Goal: Check status: Check status

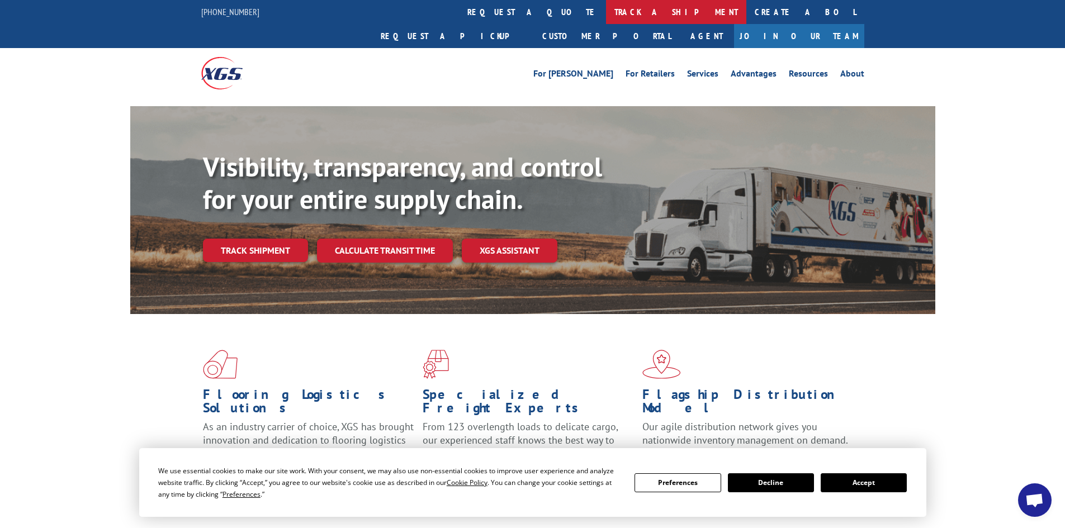
click at [606, 7] on link "track a shipment" at bounding box center [676, 12] width 140 height 24
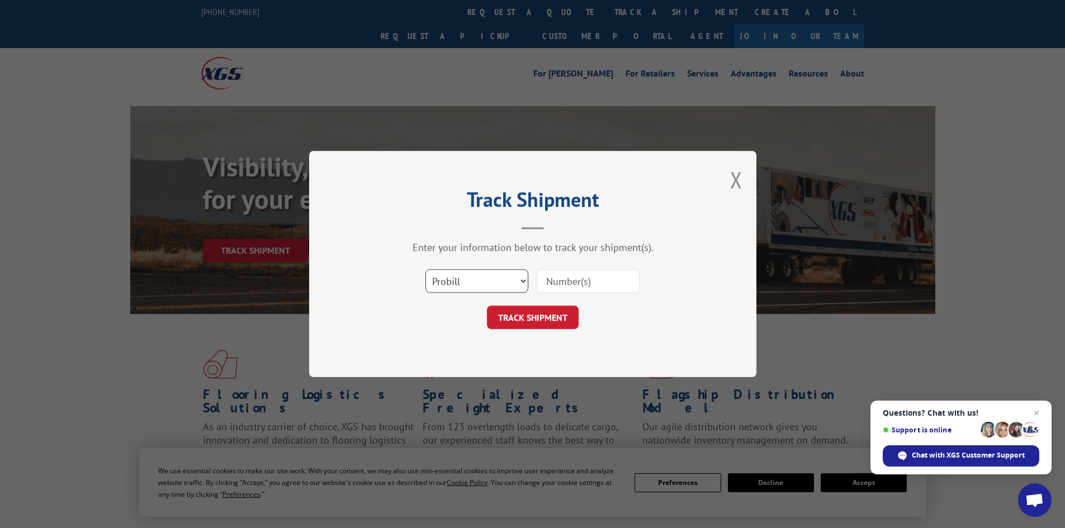
click at [472, 280] on select "Select category... Probill BOL PO" at bounding box center [476, 280] width 103 height 23
select select "bol"
click at [425, 269] on select "Select category... Probill BOL PO" at bounding box center [476, 280] width 103 height 23
paste input "5179962"
type input "5179962"
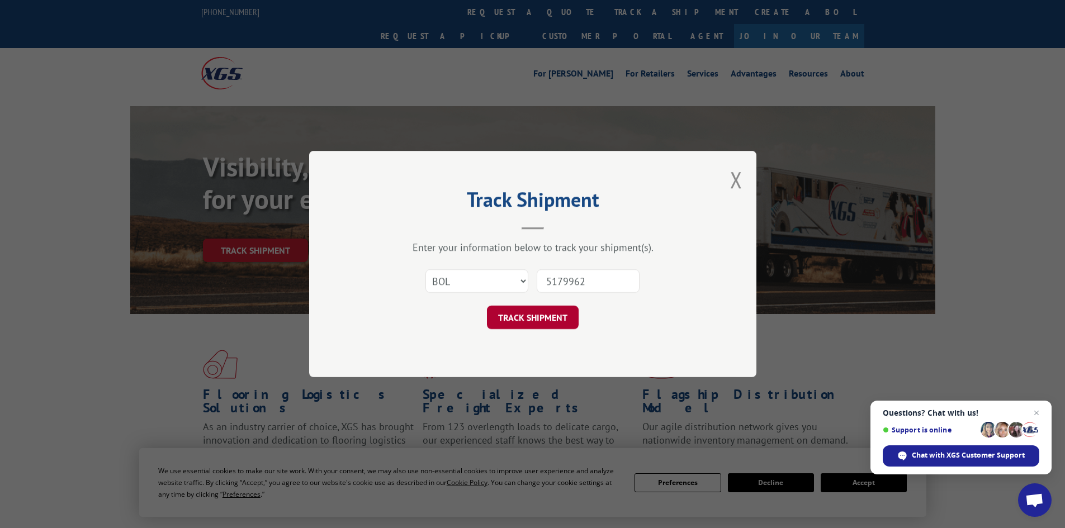
click at [518, 320] on button "TRACK SHIPMENT" at bounding box center [533, 317] width 92 height 23
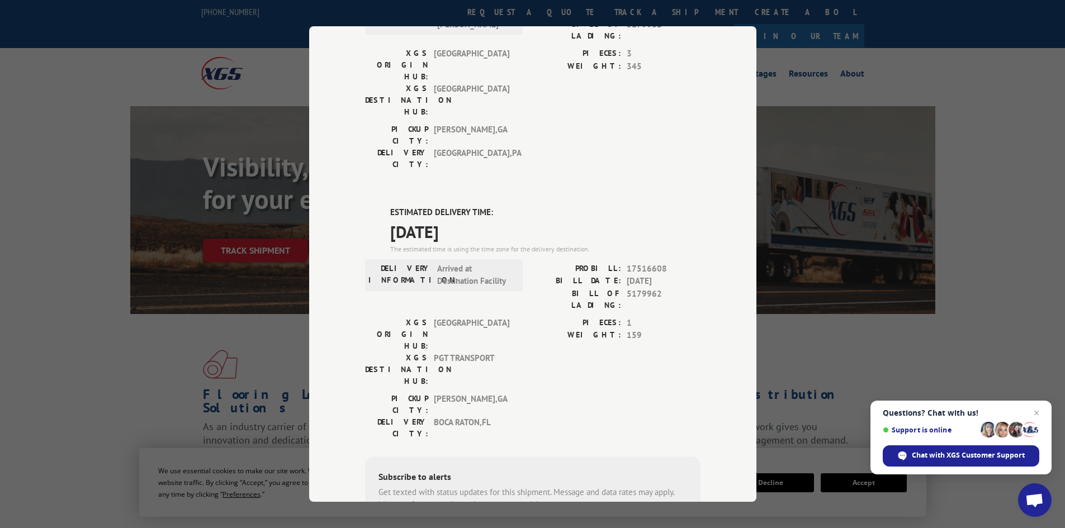
scroll to position [168, 0]
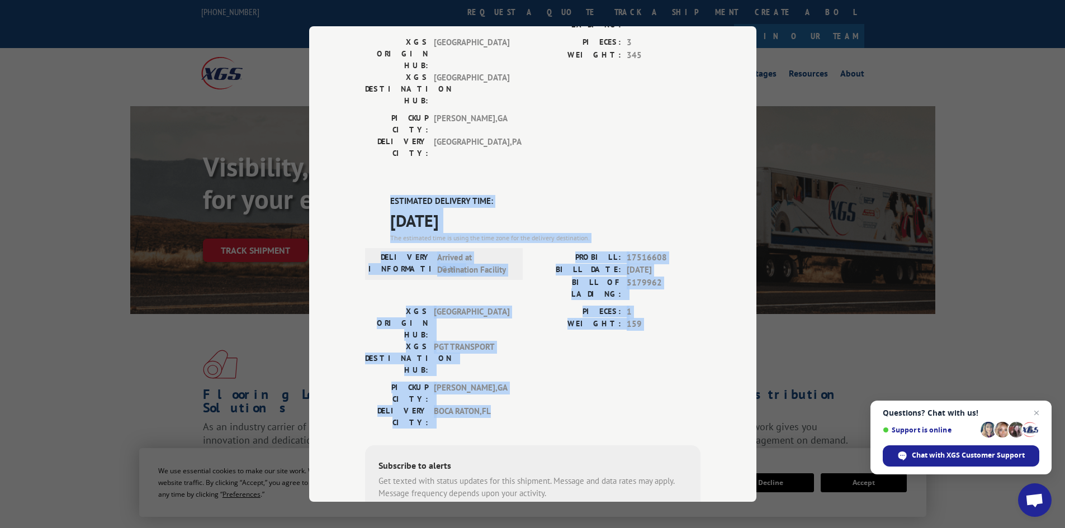
drag, startPoint x: 364, startPoint y: 130, endPoint x: 715, endPoint y: 295, distance: 387.9
click at [715, 295] on div "Track Shipment DELIVERED DELIVERY INFORMATION: [DATE] 07:55 am [PERSON_NAME]: 1…" at bounding box center [532, 264] width 447 height 476
copy div "ESTIMATED DELIVERY TIME: [DATE] The estimated time is using the time zone for t…"
